Goal: Find specific page/section: Find specific page/section

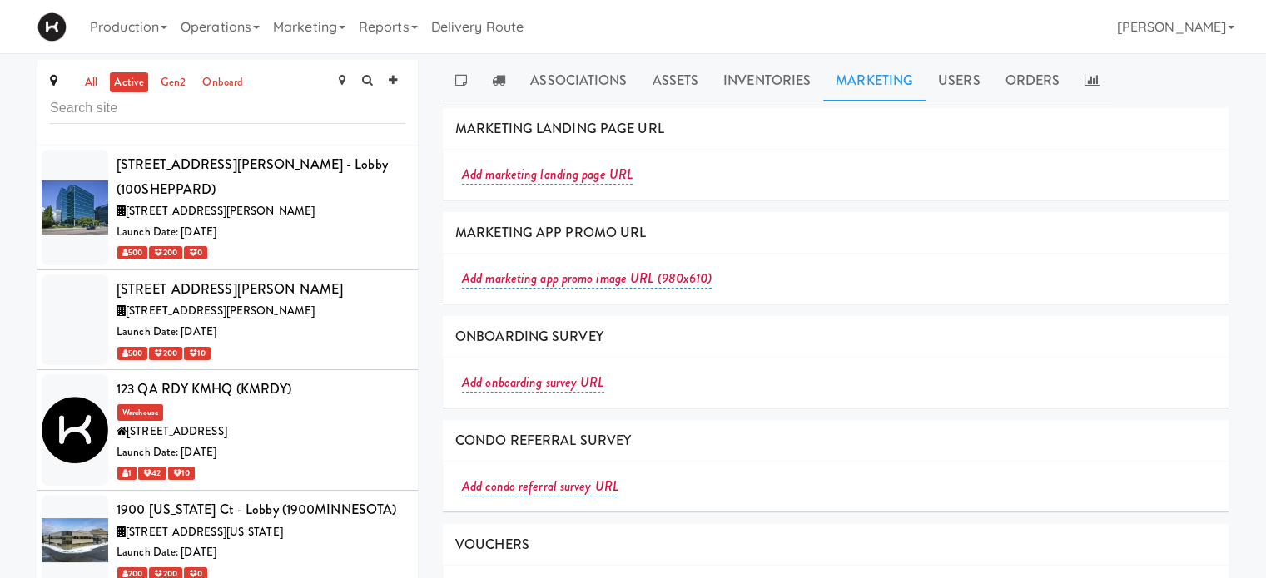
scroll to position [3835, 0]
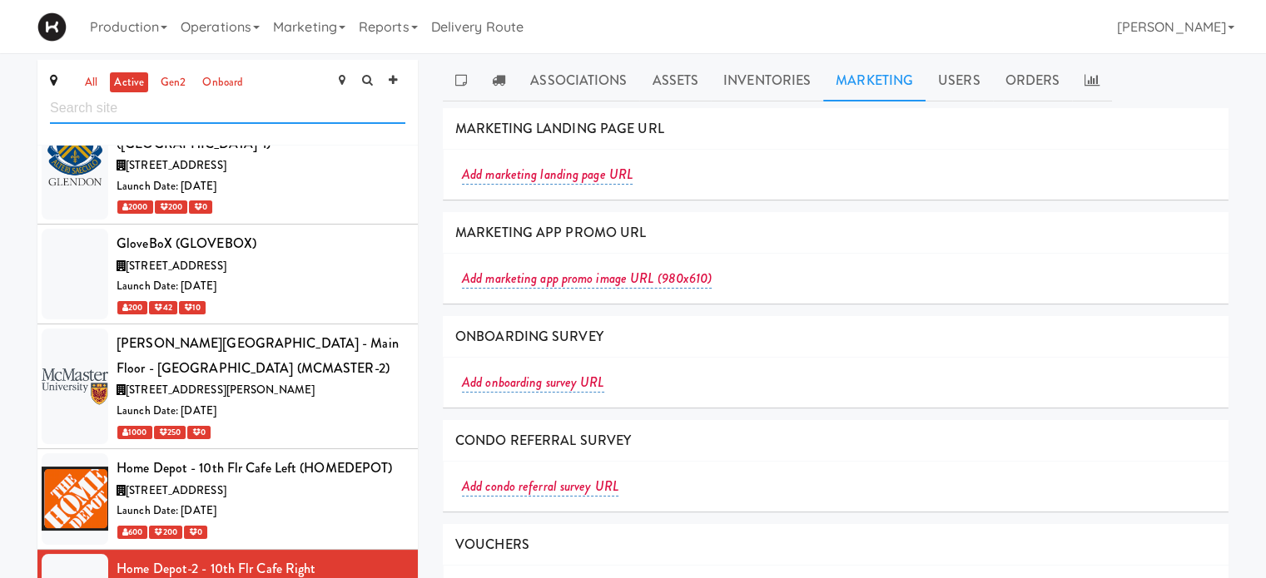
click at [229, 109] on input "text" at bounding box center [227, 108] width 355 height 31
type input "[PERSON_NAME]"
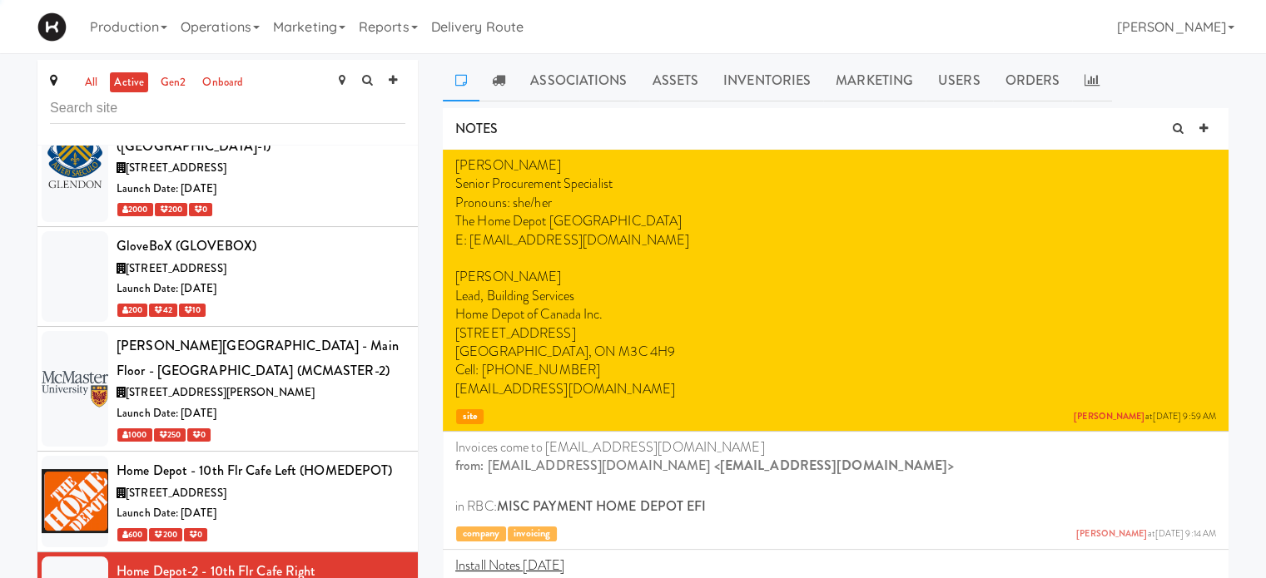
scroll to position [3835, 0]
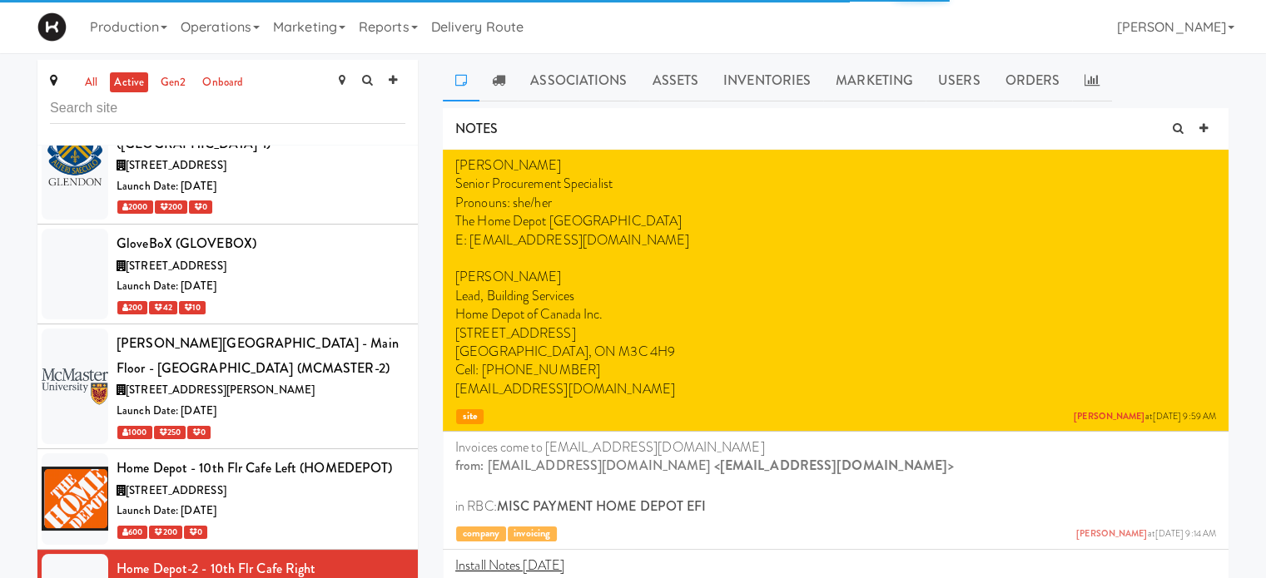
click at [126, 110] on input "text" at bounding box center [227, 108] width 355 height 31
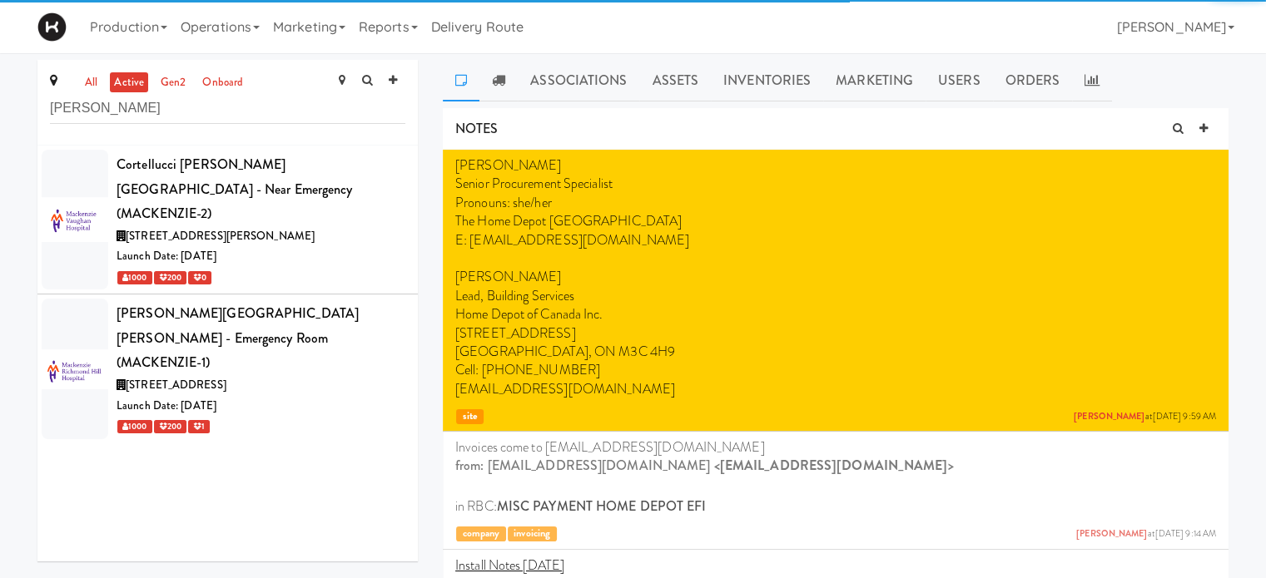
scroll to position [0, 0]
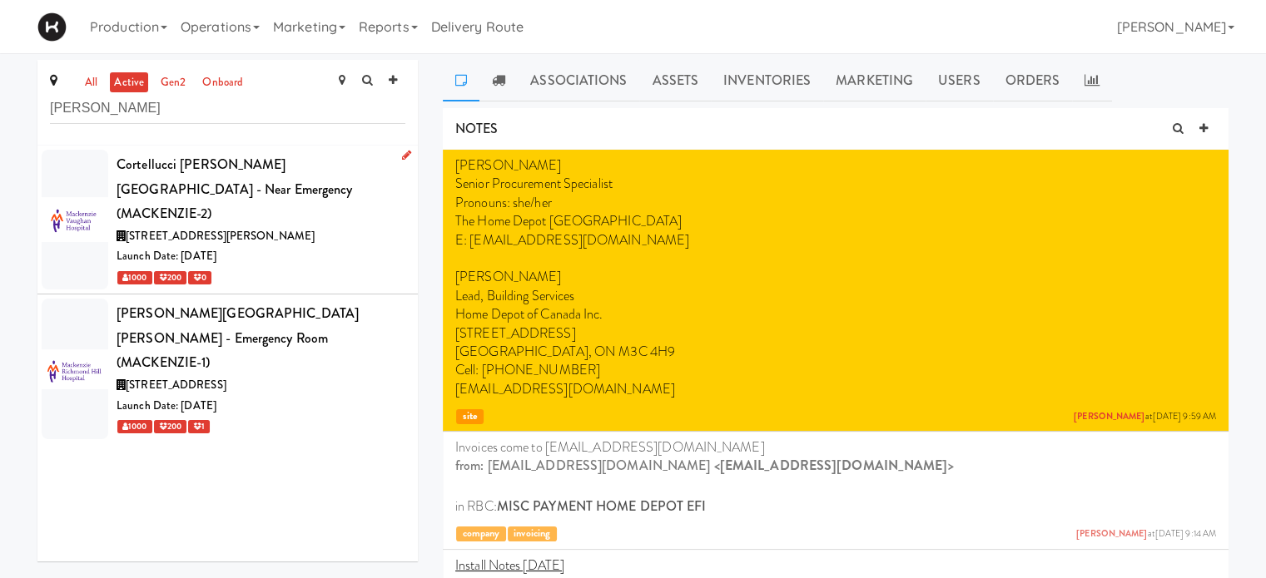
type input "[PERSON_NAME]"
click at [346, 179] on div "Cortellucci [PERSON_NAME][GEOGRAPHIC_DATA] - near Emergency (MACKENZIE-2)" at bounding box center [261, 189] width 289 height 74
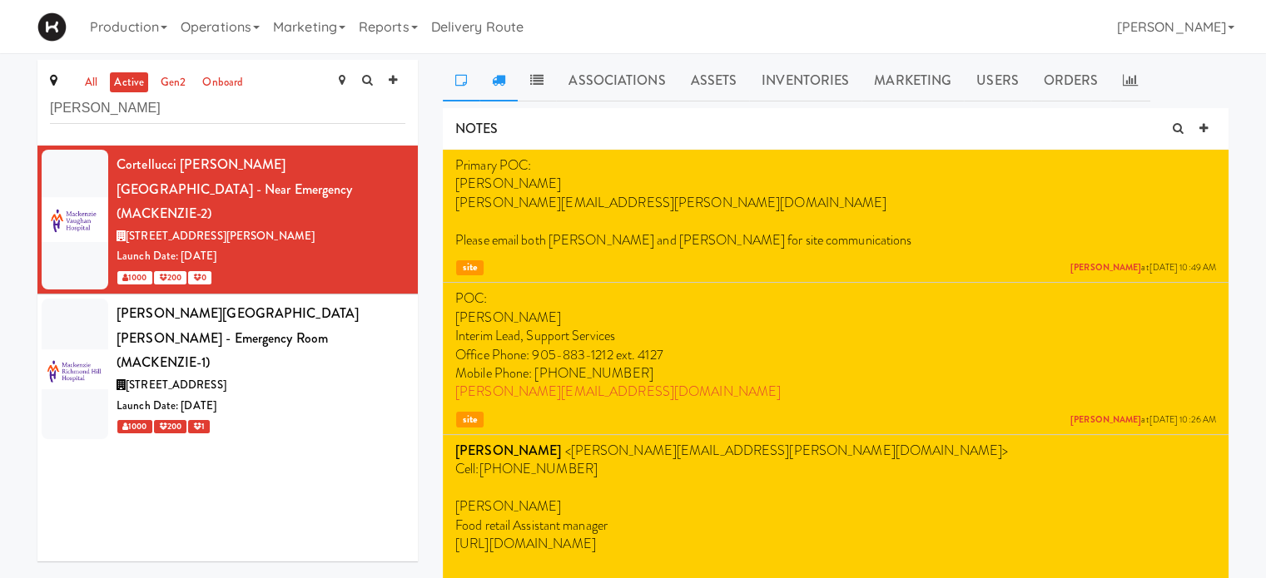
click at [503, 79] on icon at bounding box center [498, 79] width 13 height 13
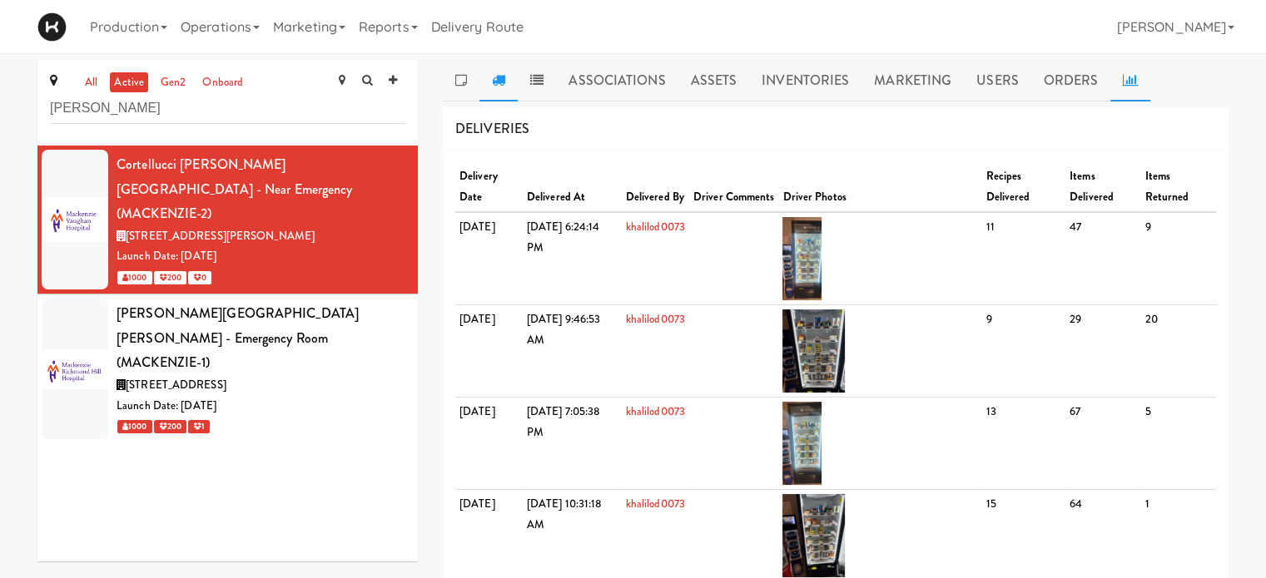
click at [1123, 78] on icon at bounding box center [1130, 79] width 15 height 13
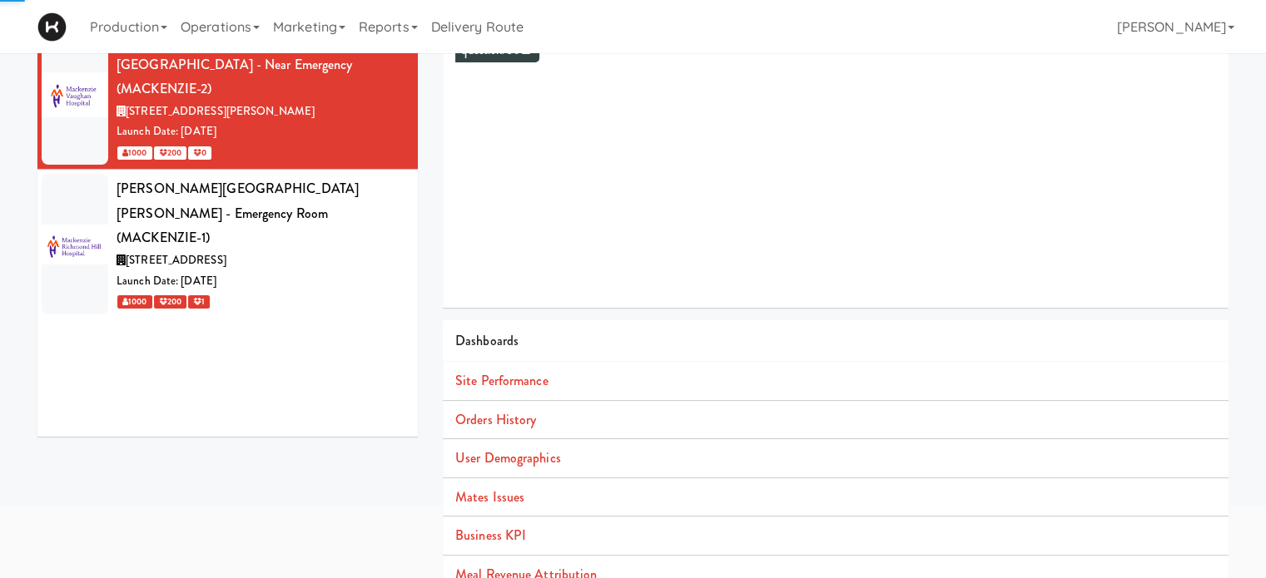
scroll to position [151, 0]
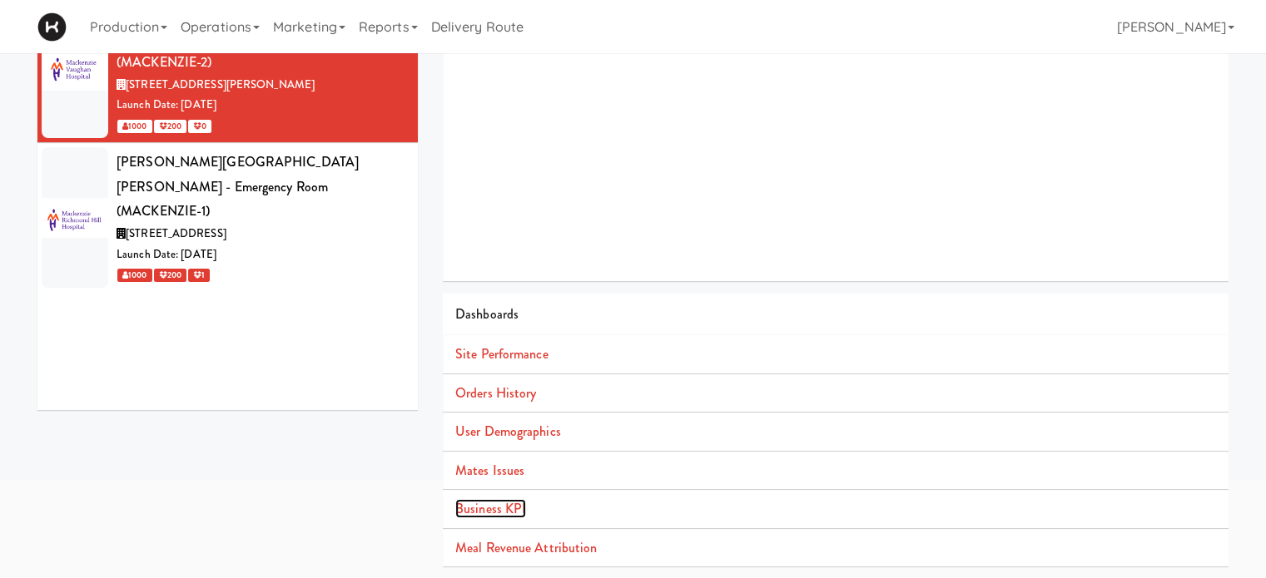
click at [492, 509] on link "Business KPI" at bounding box center [490, 508] width 71 height 19
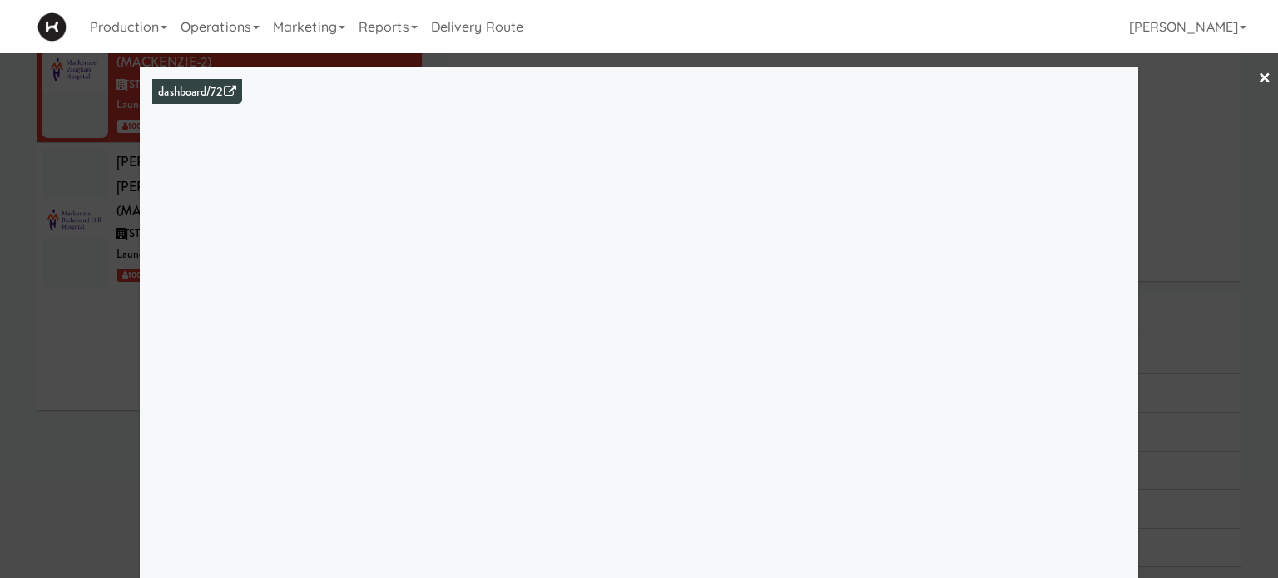
click at [1259, 76] on link "×" at bounding box center [1265, 79] width 13 height 52
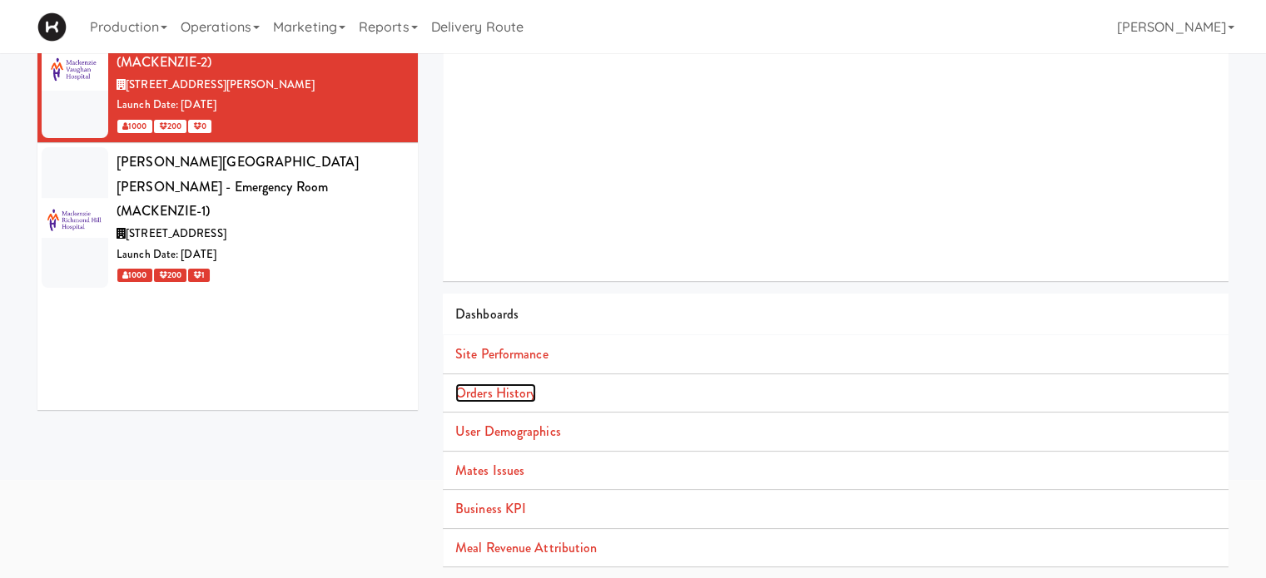
click at [504, 392] on link "Orders History" at bounding box center [495, 393] width 81 height 19
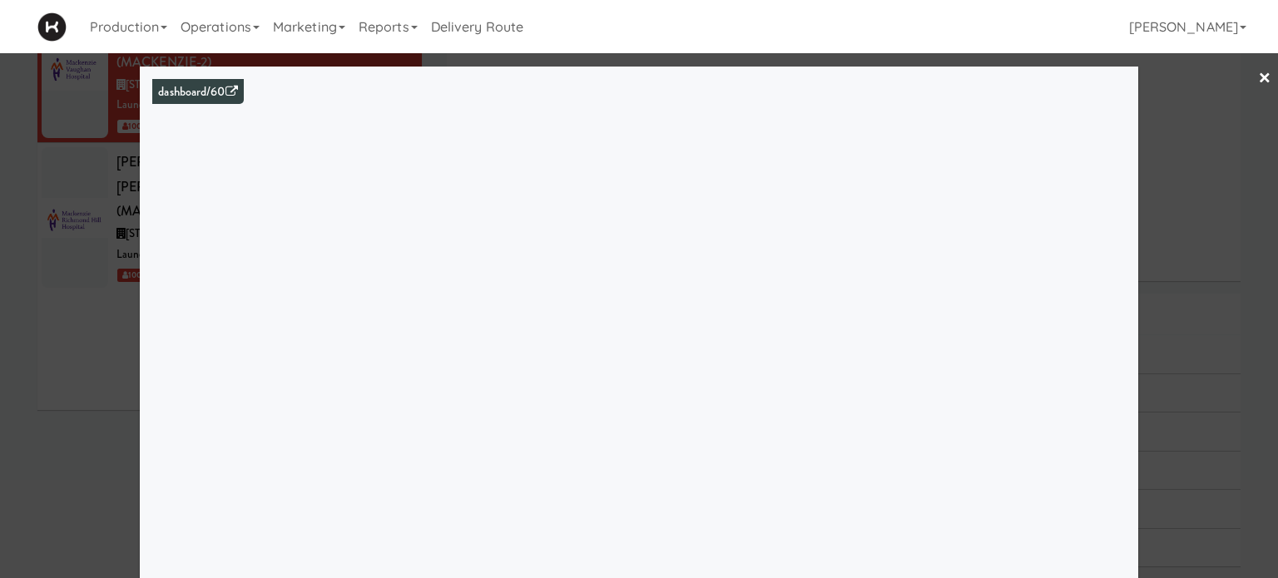
click at [1259, 76] on link "×" at bounding box center [1265, 79] width 13 height 52
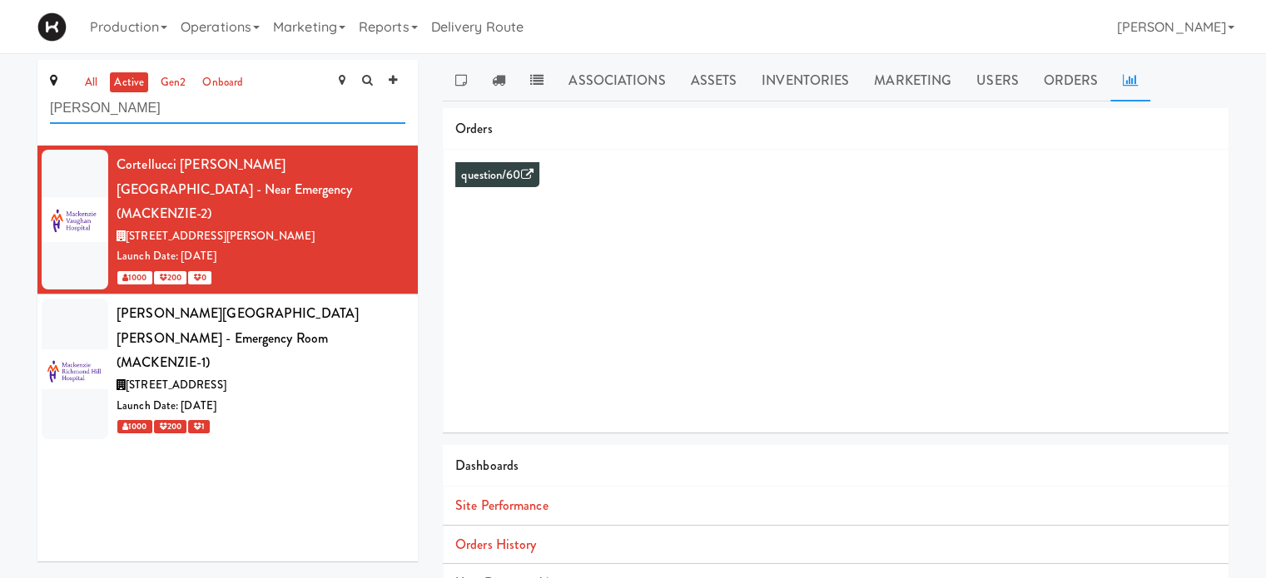
drag, startPoint x: 111, startPoint y: 103, endPoint x: 7, endPoint y: 113, distance: 104.5
click at [7, 113] on div "all active gen2 onboard macken Cortellucci Vaughan Hospital - near Emergency (M…" at bounding box center [633, 395] width 1266 height 671
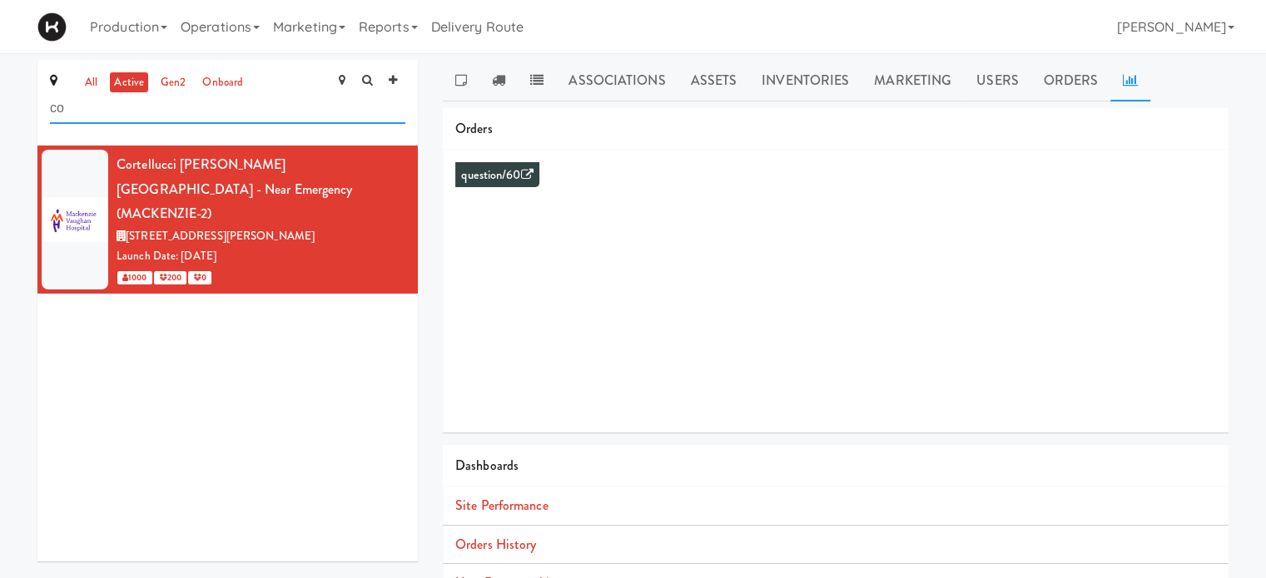
type input "c"
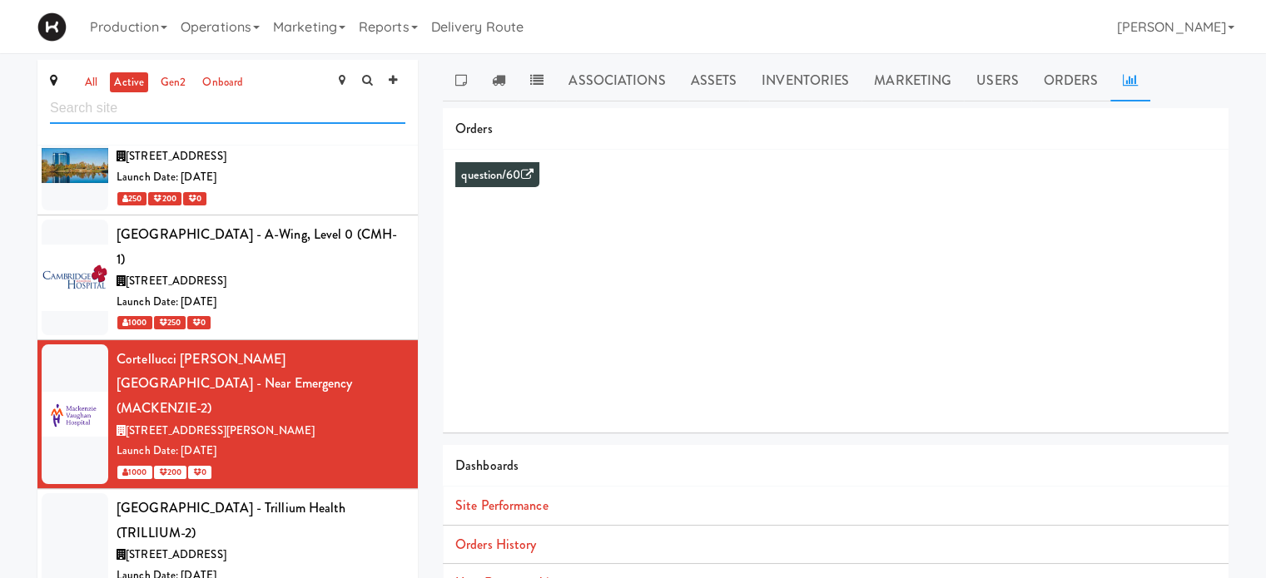
scroll to position [2688, 0]
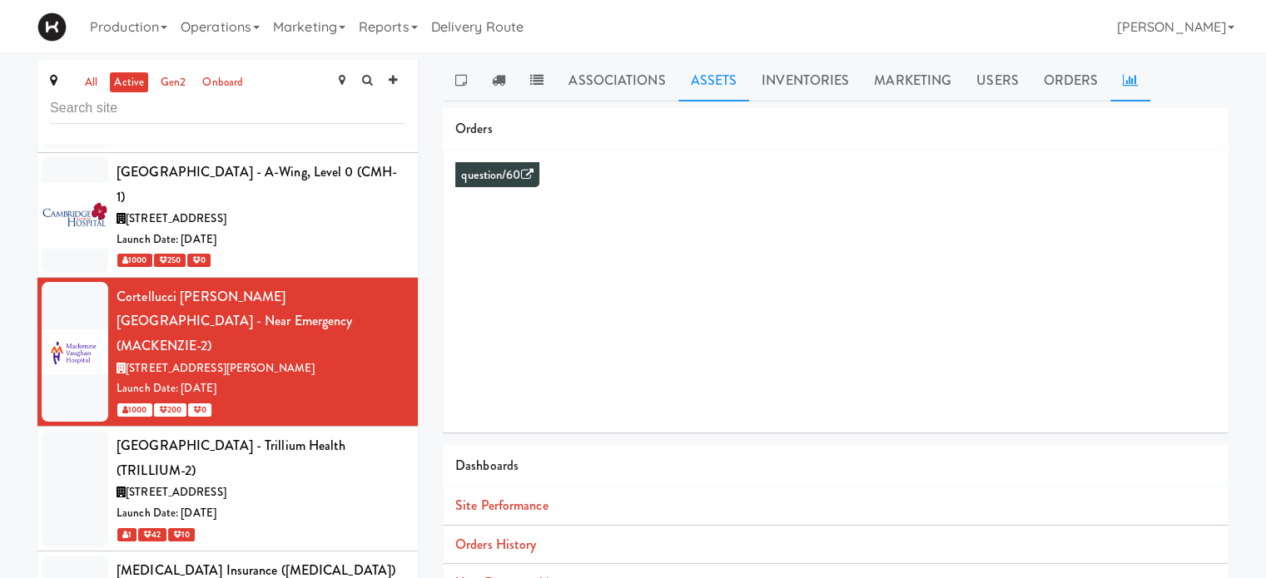
click at [707, 79] on link "Assets" at bounding box center [714, 81] width 72 height 42
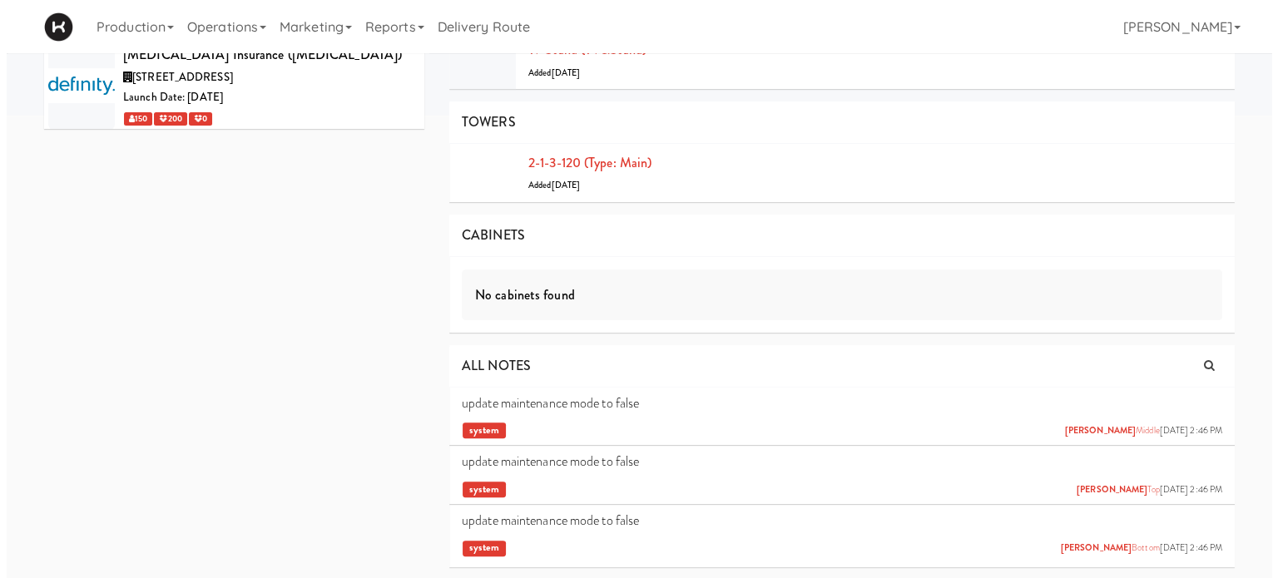
scroll to position [0, 0]
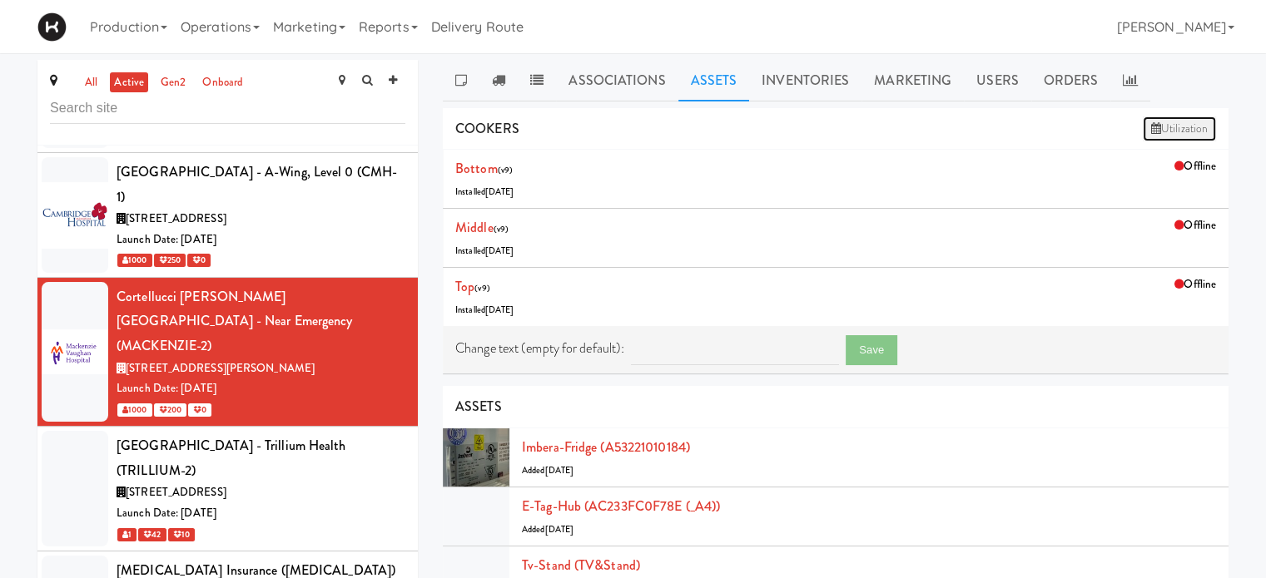
click at [1165, 127] on link "Utilization" at bounding box center [1179, 129] width 73 height 25
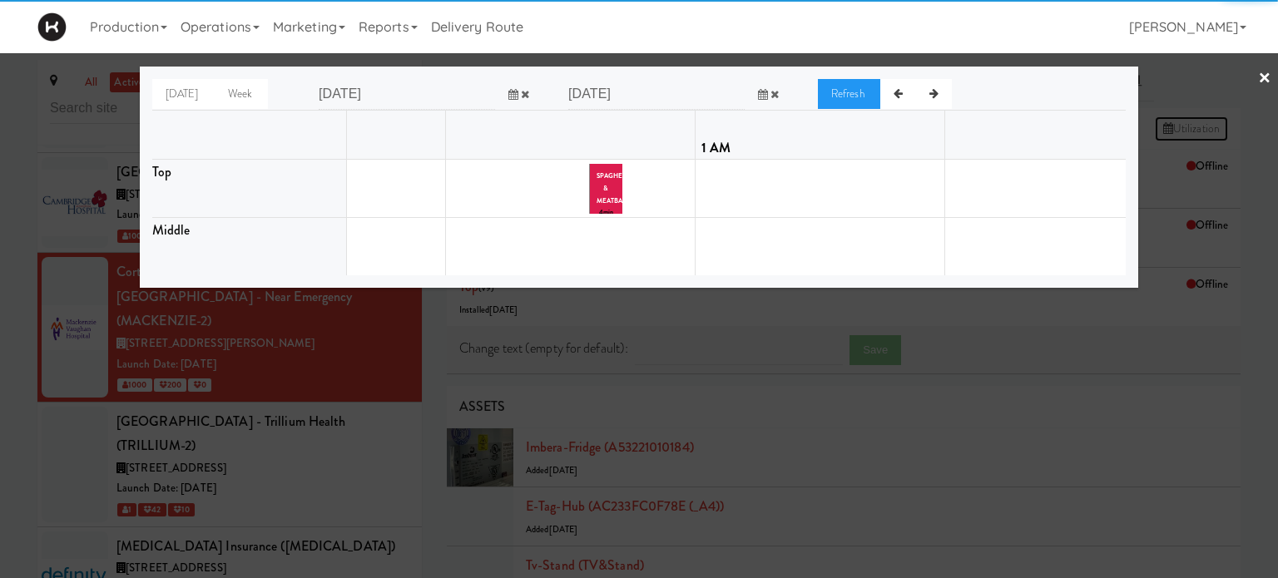
scroll to position [0, 225]
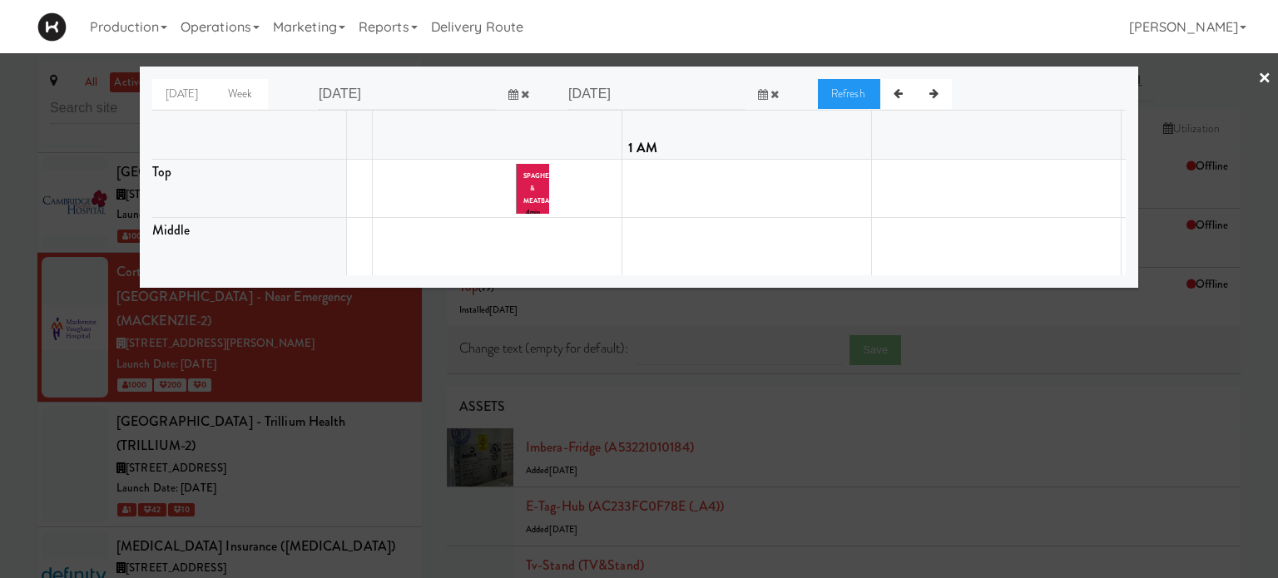
click at [1119, 288] on div "Today Week Sep 29 2025 previous 2025-Sep next Su Mo Tu We Th Fr Sa 31 1 2 3 4 5…" at bounding box center [639, 177] width 999 height 221
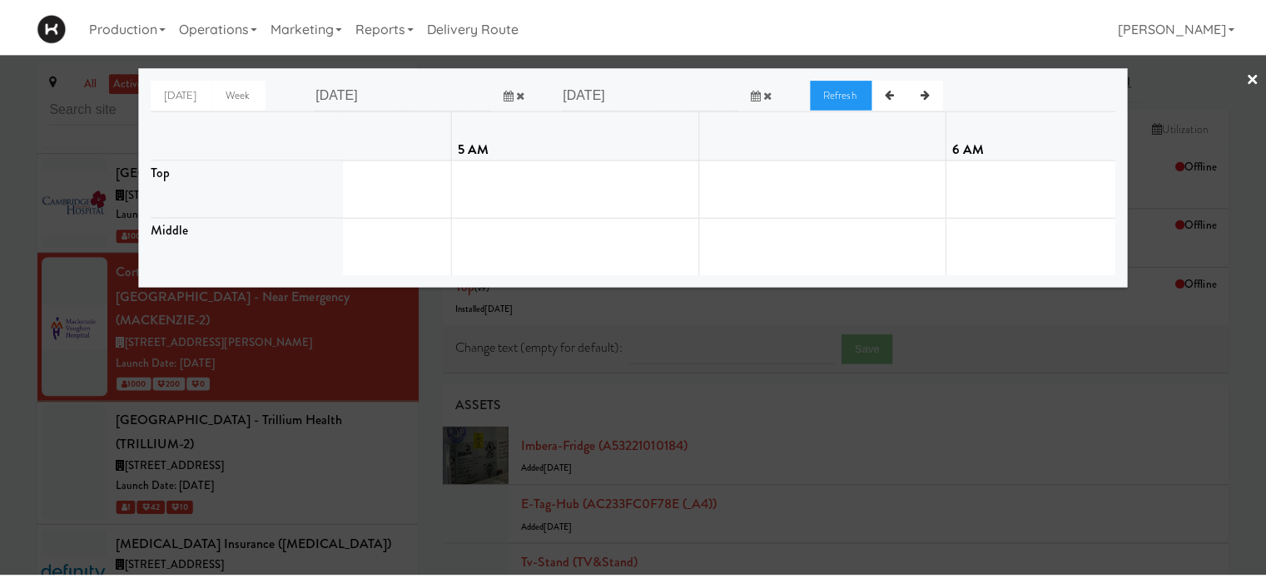
scroll to position [0, 2411]
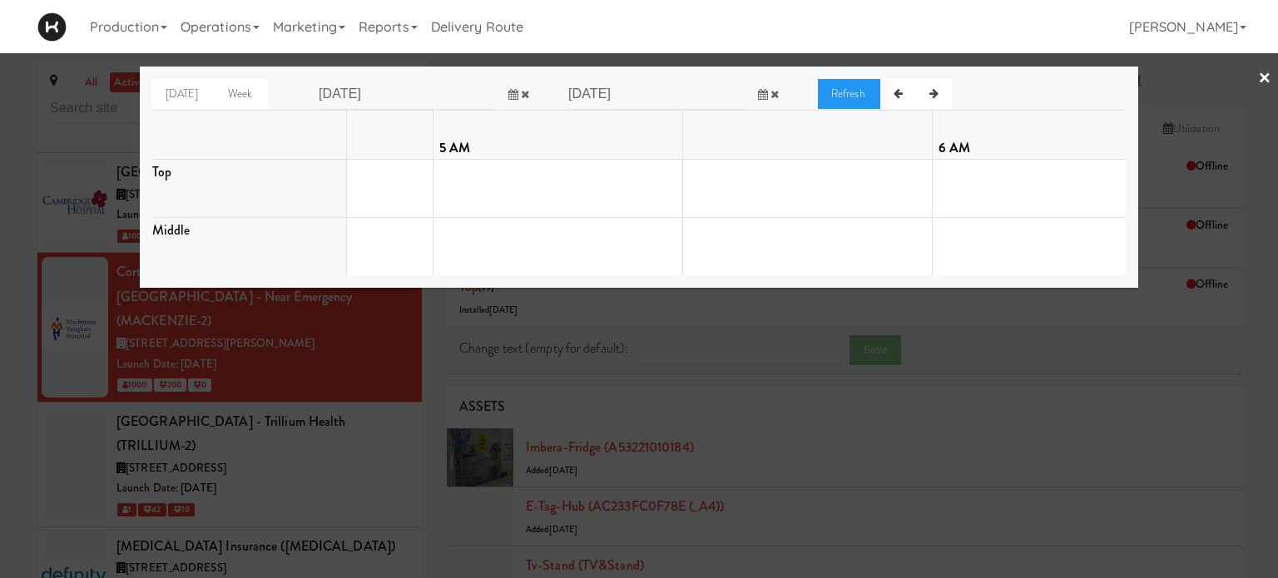
click at [1267, 76] on link "×" at bounding box center [1265, 79] width 13 height 52
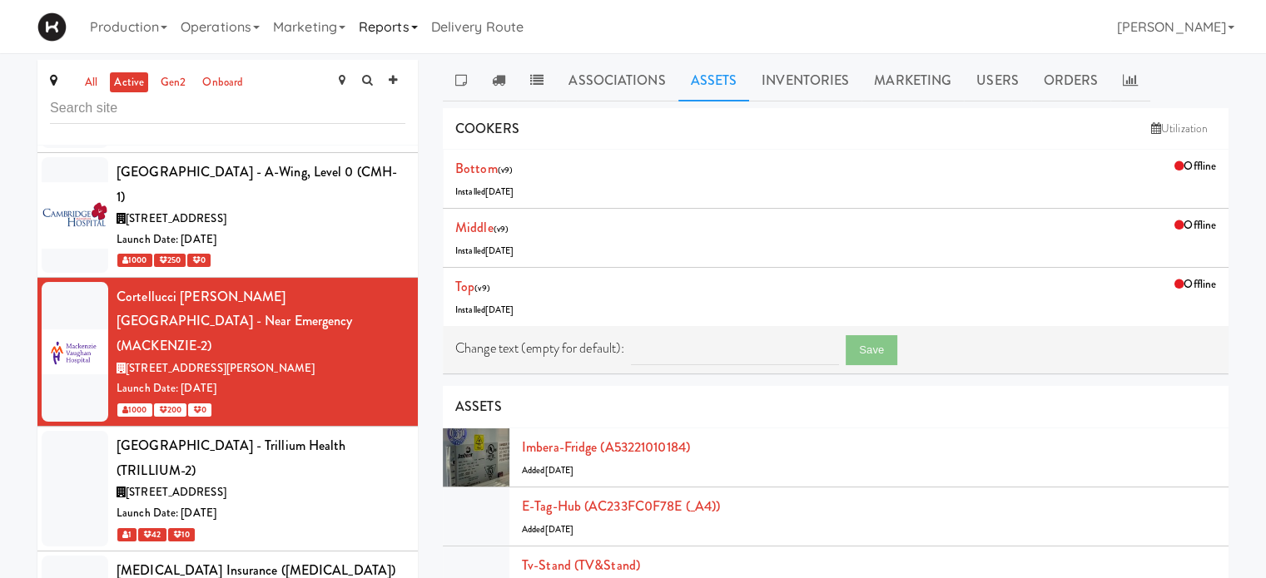
click at [424, 23] on link "Reports" at bounding box center [388, 26] width 72 height 53
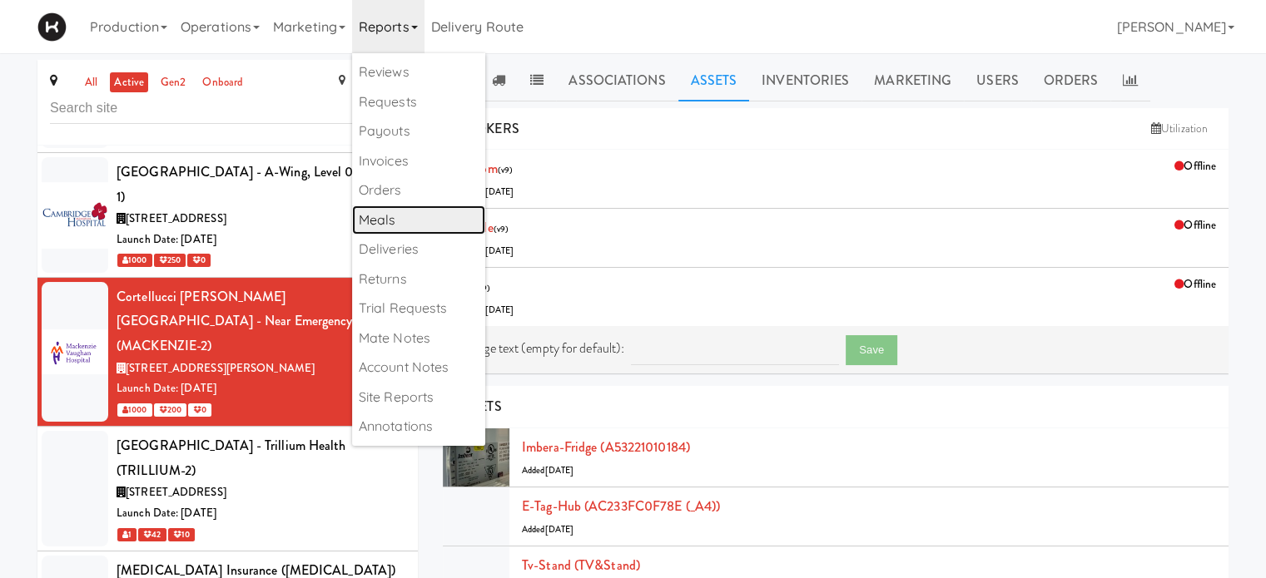
click at [376, 226] on link "Meals" at bounding box center [418, 221] width 133 height 30
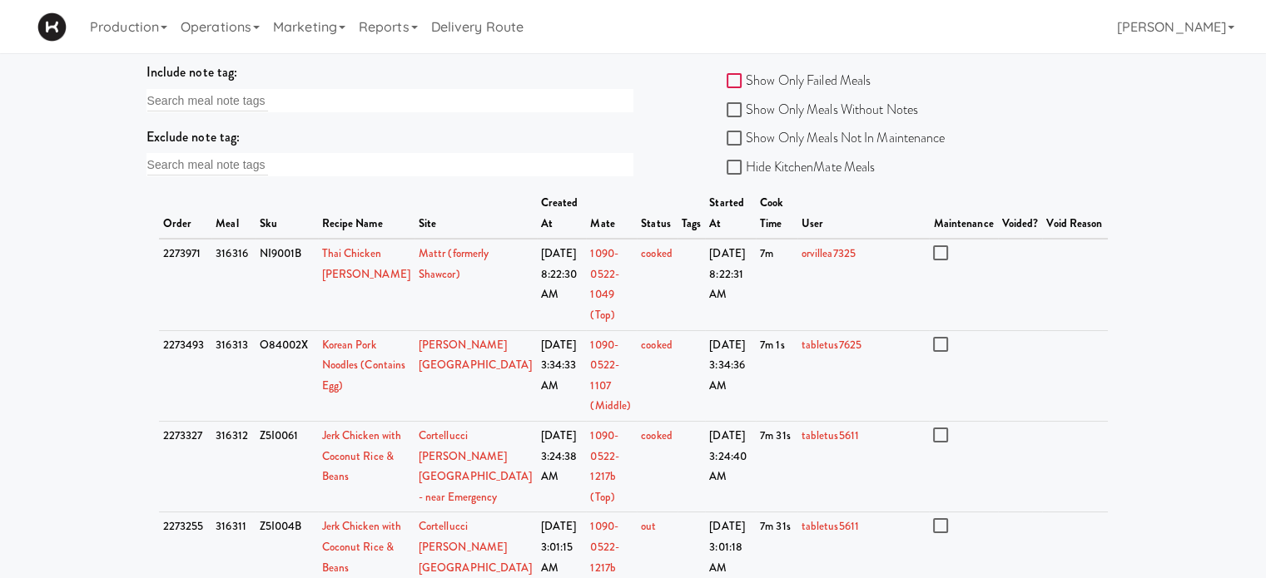
click at [727, 82] on input "Show Only Failed Meals" at bounding box center [736, 81] width 19 height 13
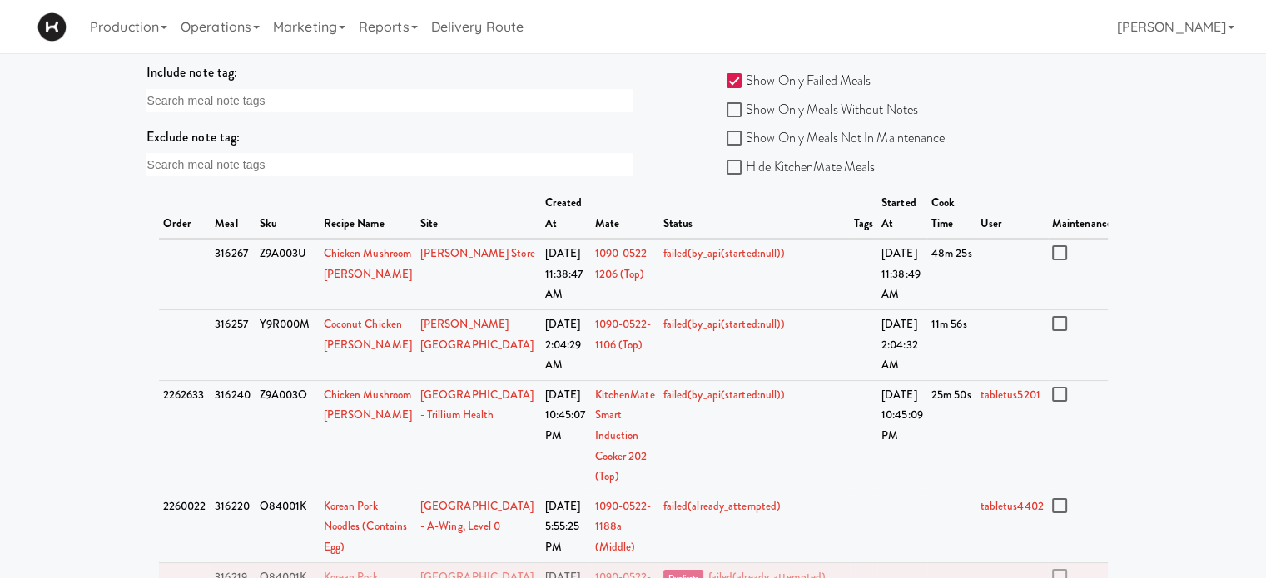
click at [727, 75] on input "Show Only Failed Meals" at bounding box center [736, 81] width 19 height 13
checkbox input "false"
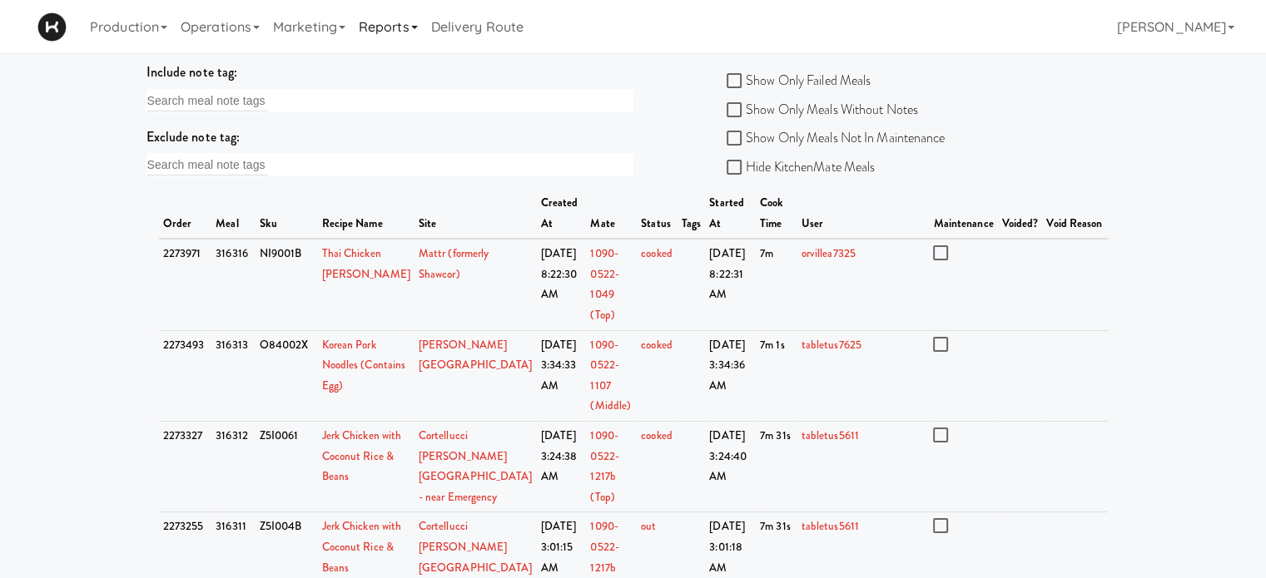
click at [424, 29] on link "Reports" at bounding box center [388, 26] width 72 height 53
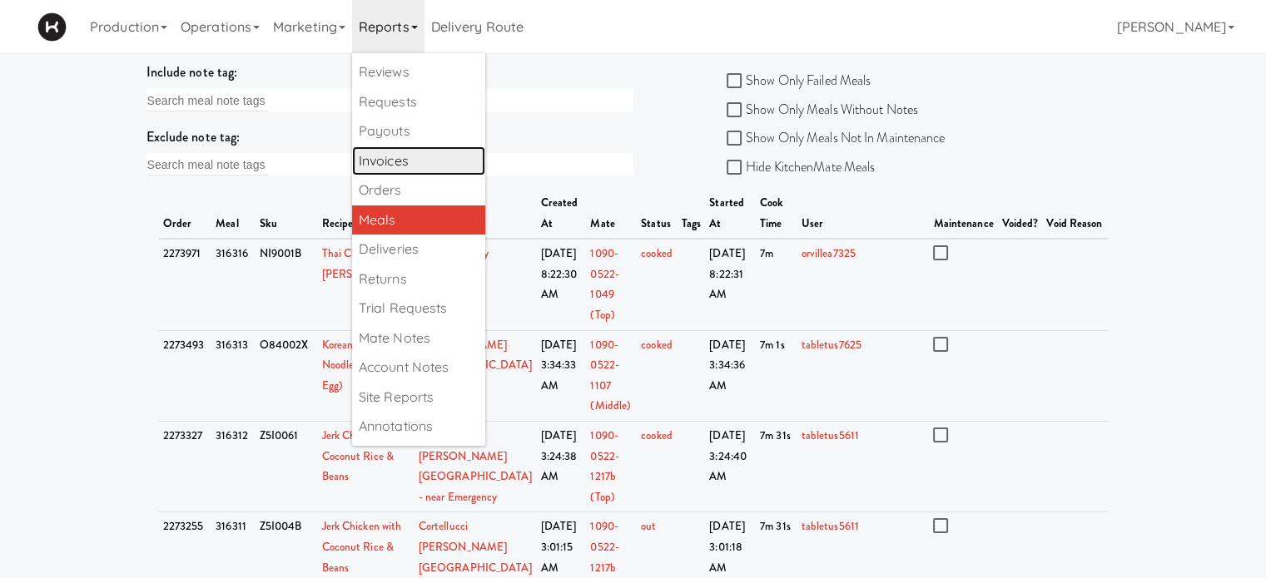
click at [414, 158] on link "Invoices" at bounding box center [418, 161] width 133 height 30
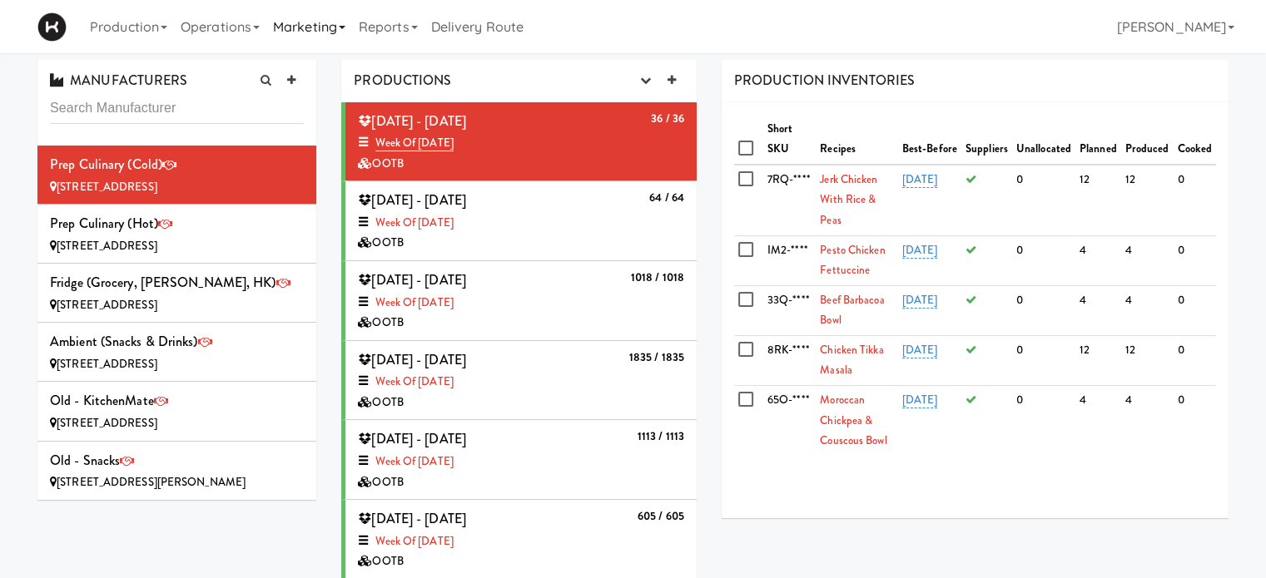
click at [345, 30] on link "Marketing" at bounding box center [309, 26] width 86 height 53
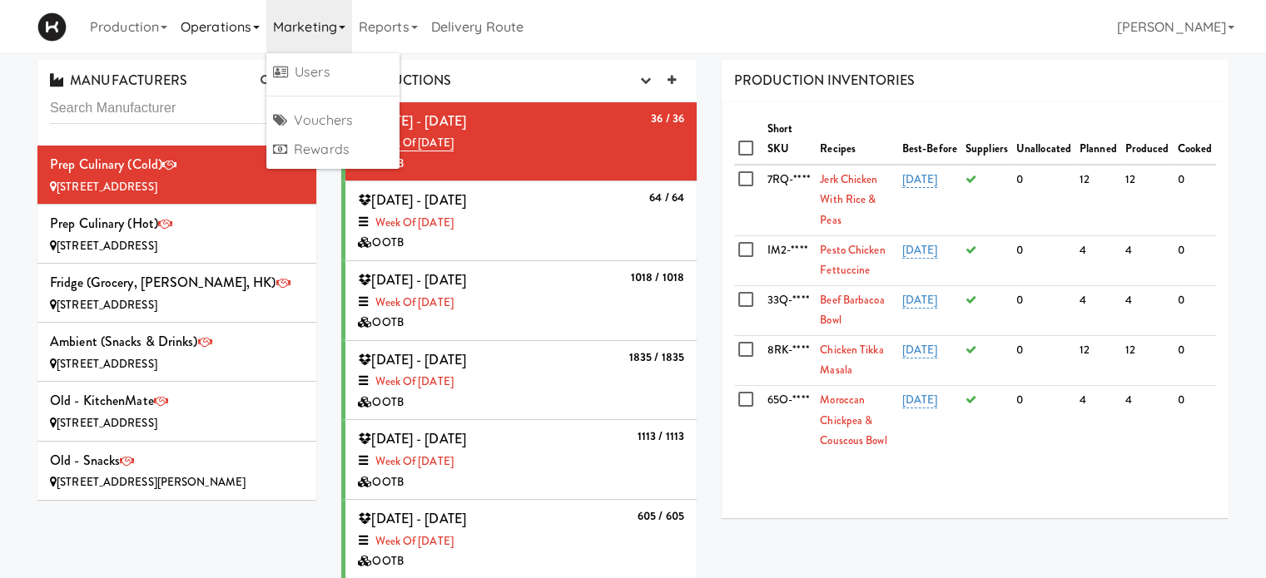
click at [251, 29] on link "Operations" at bounding box center [220, 26] width 92 height 53
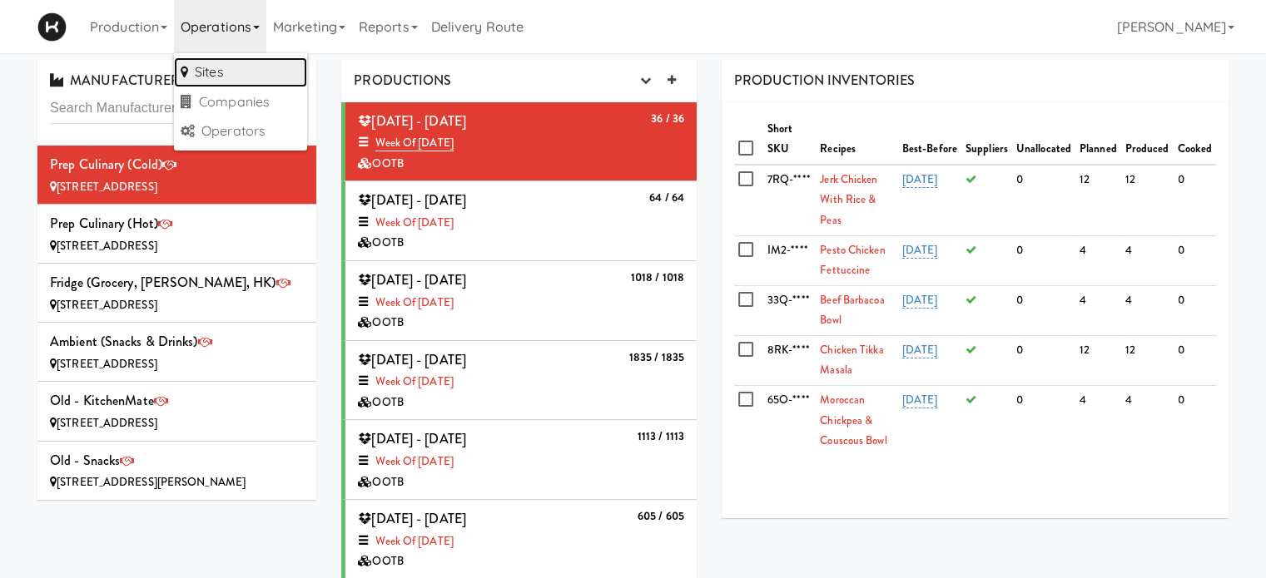
click at [240, 62] on link "Sites" at bounding box center [240, 72] width 133 height 30
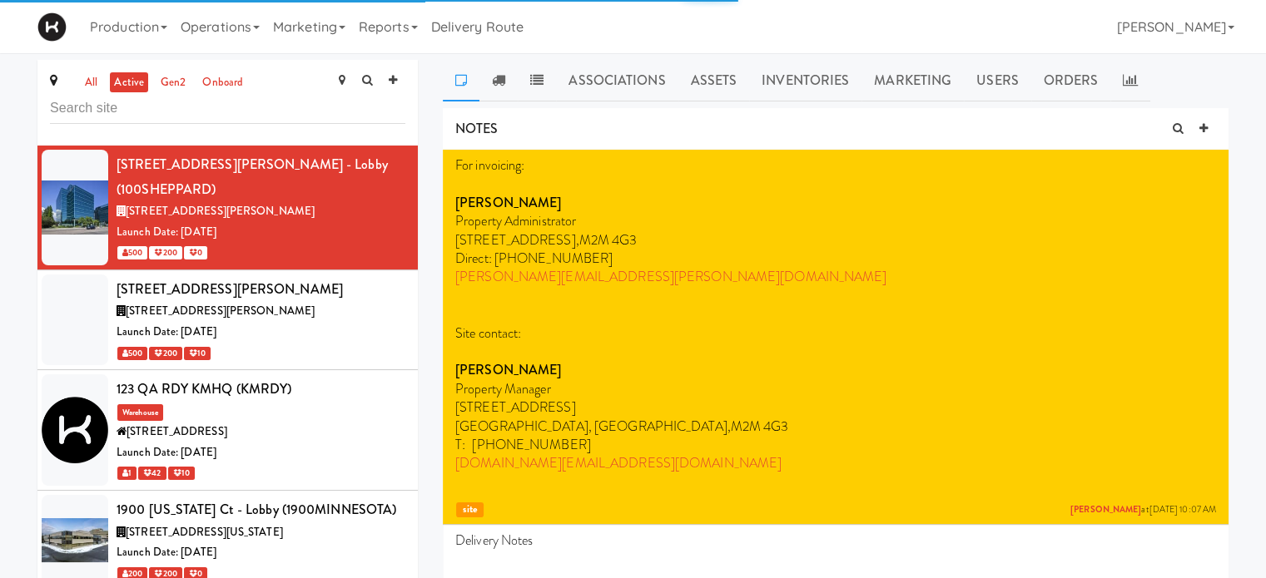
click at [204, 112] on input "text" at bounding box center [227, 108] width 355 height 31
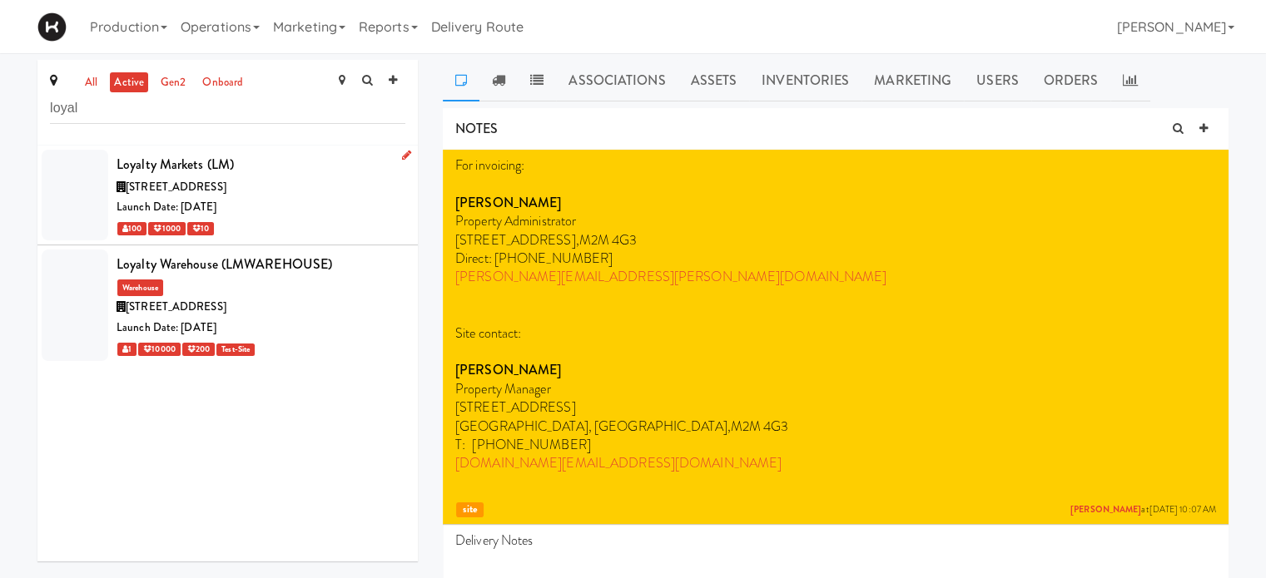
type input "loyal"
click at [316, 194] on div "[STREET_ADDRESS]" at bounding box center [261, 187] width 289 height 21
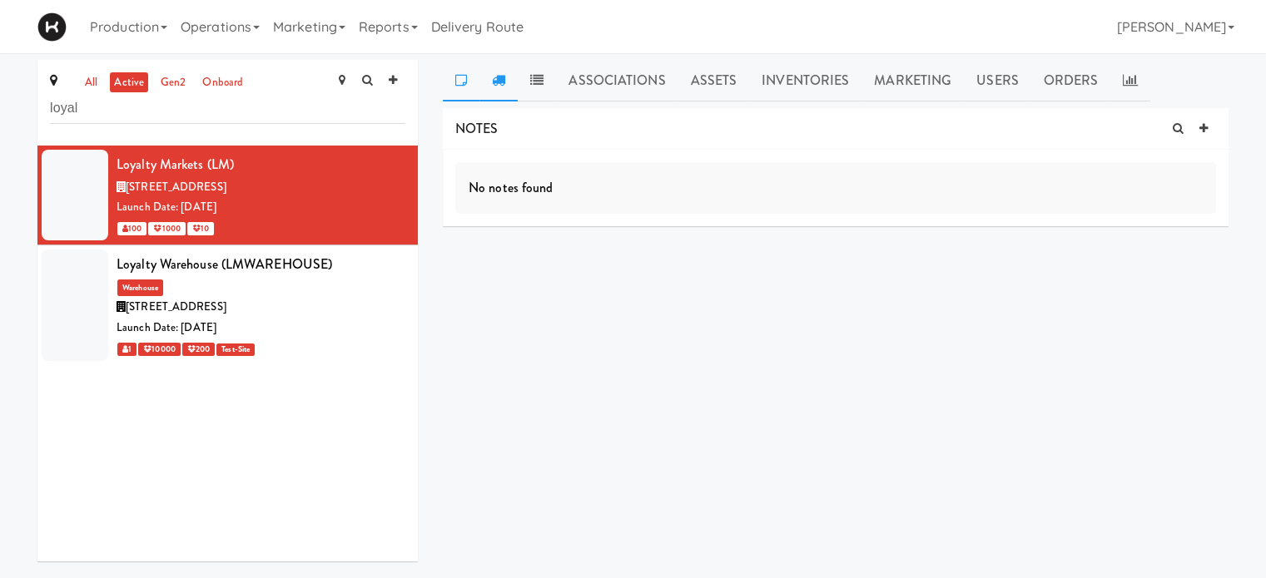
click at [493, 86] on link at bounding box center [498, 81] width 38 height 42
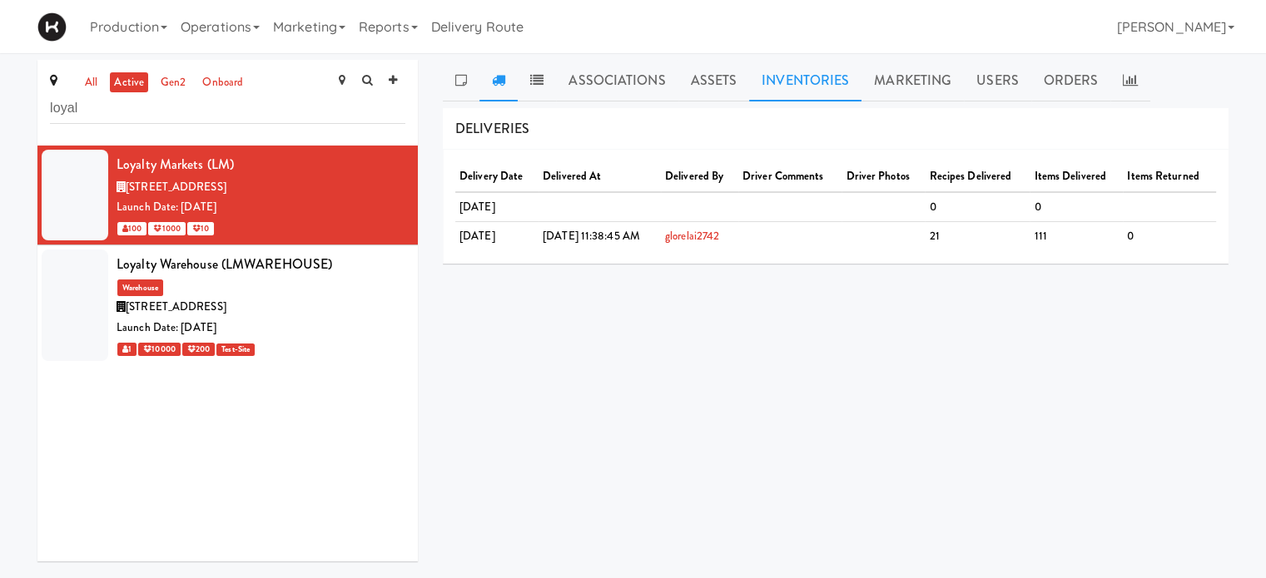
click at [821, 88] on link "Inventories" at bounding box center [805, 81] width 112 height 42
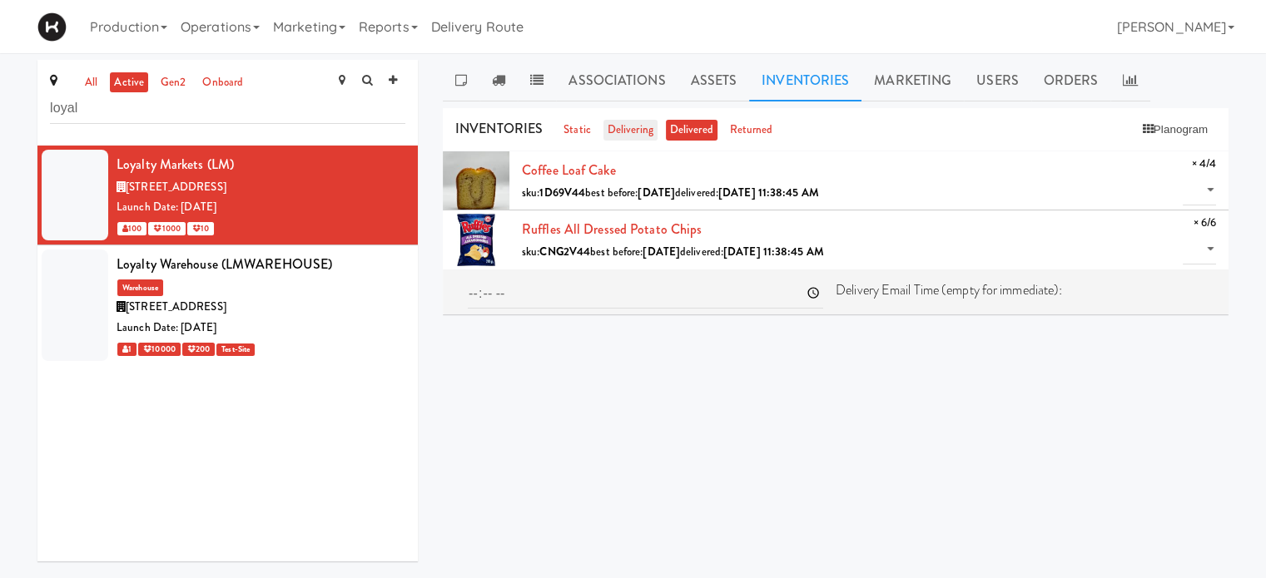
click at [638, 129] on link "delivering" at bounding box center [630, 130] width 54 height 21
